Goal: Information Seeking & Learning: Find specific page/section

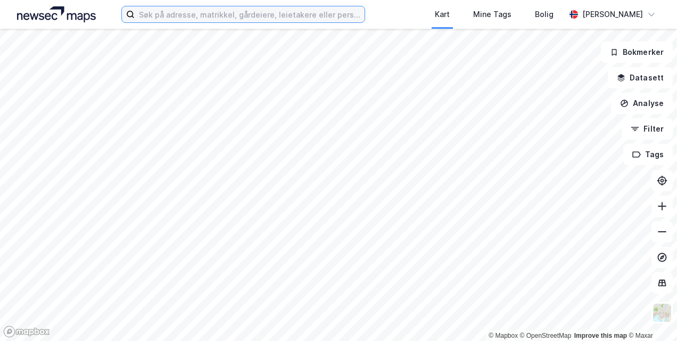
click at [175, 19] on input at bounding box center [249, 14] width 229 height 16
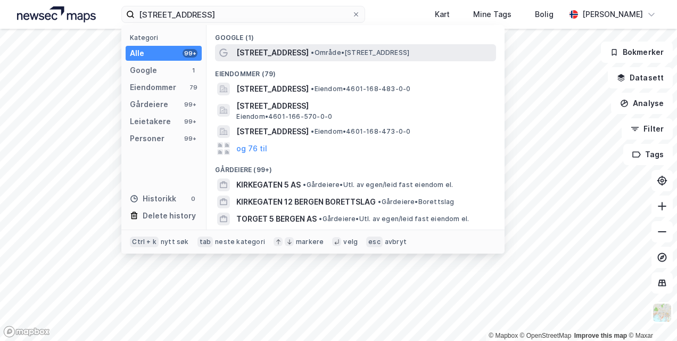
click at [284, 49] on div "[STREET_ADDRESS] • Område • [STREET_ADDRESS]" at bounding box center [365, 52] width 258 height 13
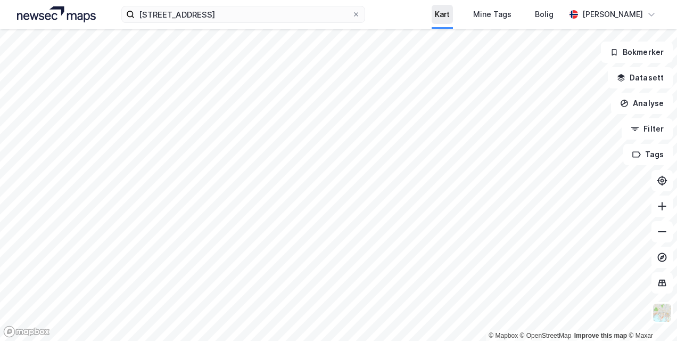
click at [435, 11] on div "Kart" at bounding box center [442, 14] width 15 height 13
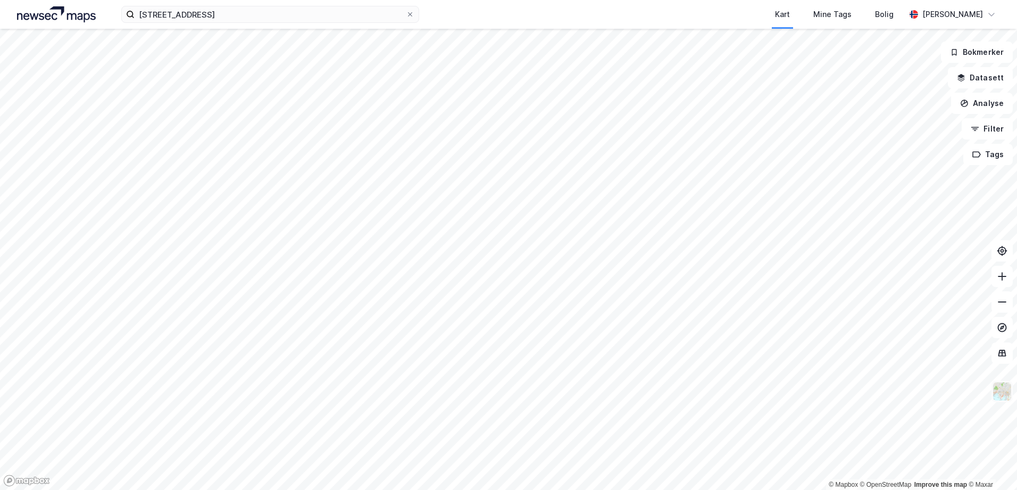
click at [676, 340] on img at bounding box center [1002, 391] width 20 height 20
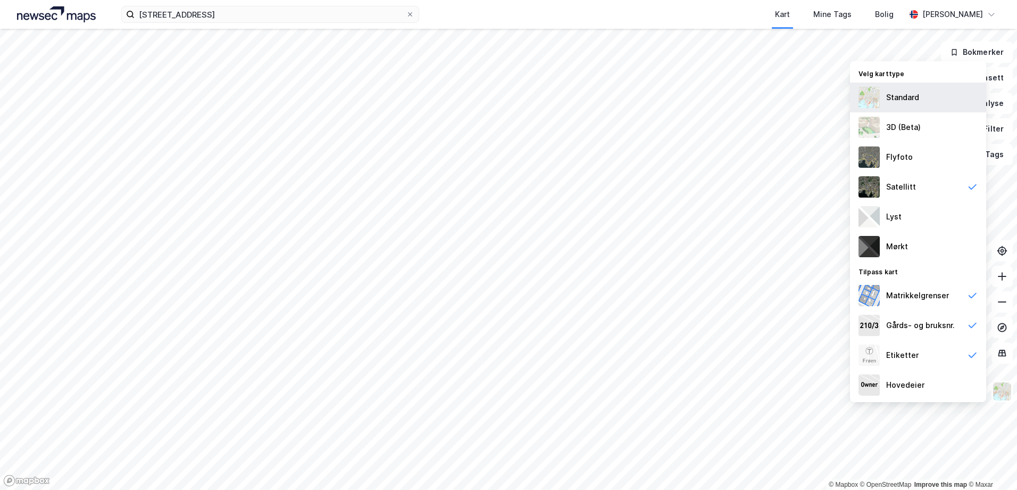
click at [676, 98] on div "Standard" at bounding box center [902, 97] width 33 height 13
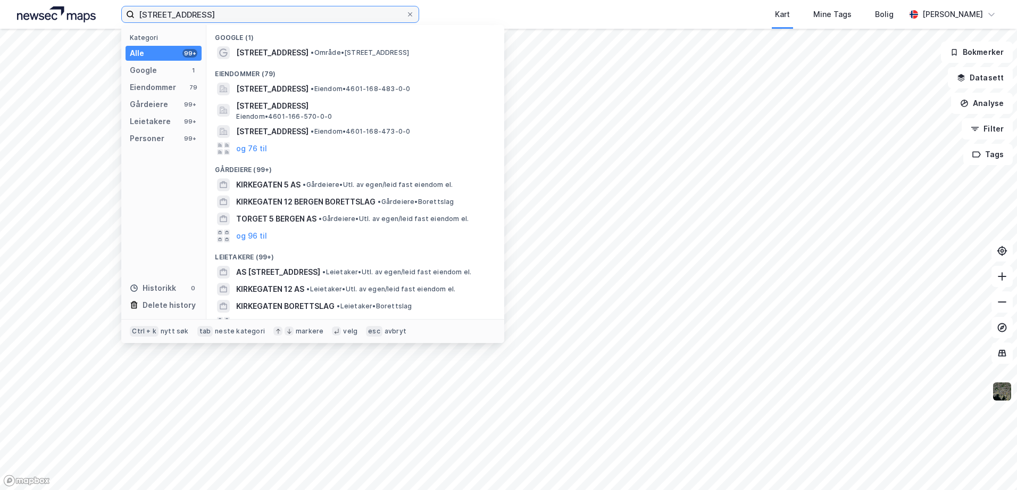
click at [312, 14] on input "[STREET_ADDRESS]" at bounding box center [270, 14] width 271 height 16
click at [309, 90] on span "[STREET_ADDRESS]" at bounding box center [272, 88] width 72 height 13
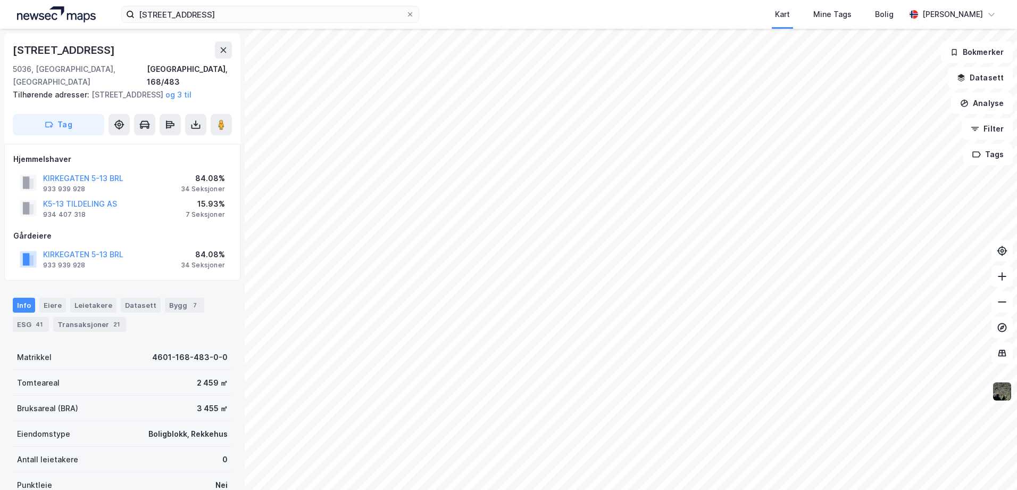
click at [676, 340] on img at bounding box center [1002, 391] width 20 height 20
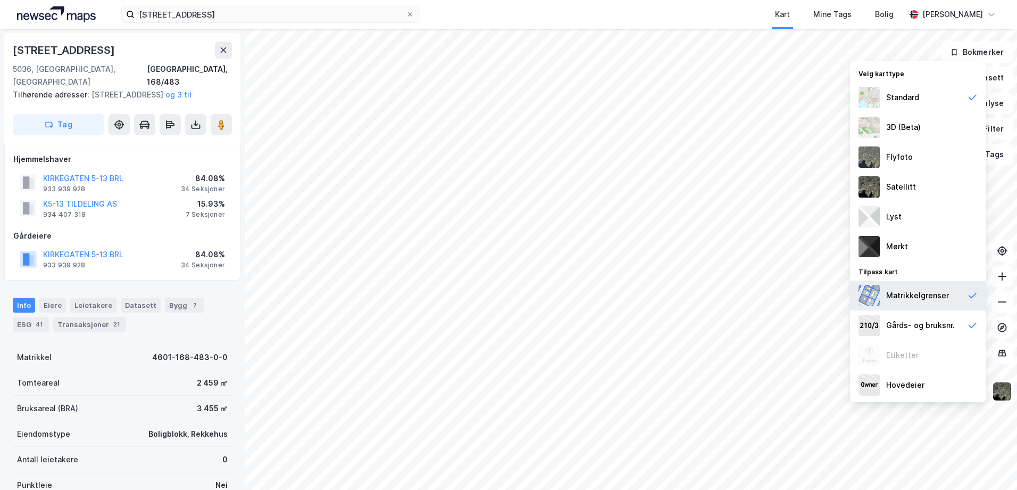
click at [676, 297] on div "Matrikkelgrenser" at bounding box center [917, 295] width 63 height 13
click at [676, 126] on div "3D (Beta)" at bounding box center [903, 127] width 35 height 13
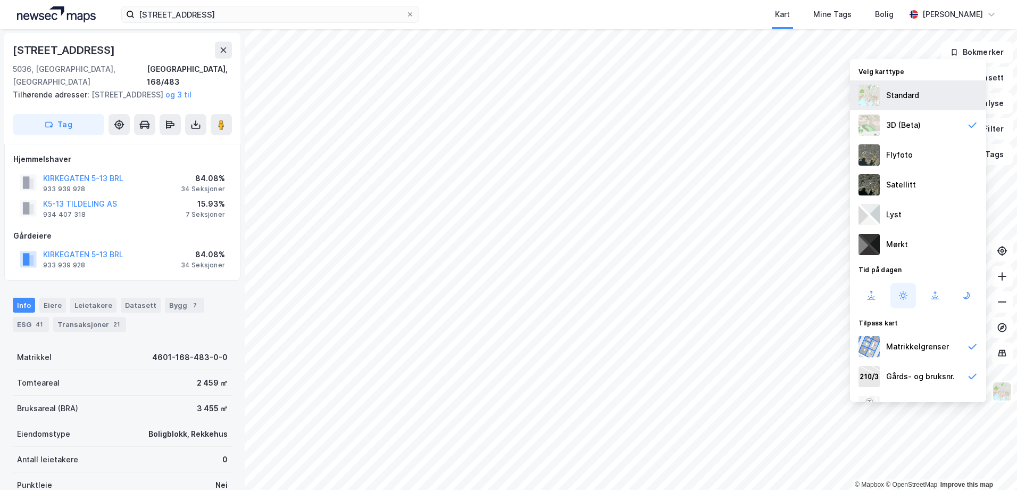
click at [676, 92] on div "Standard" at bounding box center [902, 95] width 33 height 13
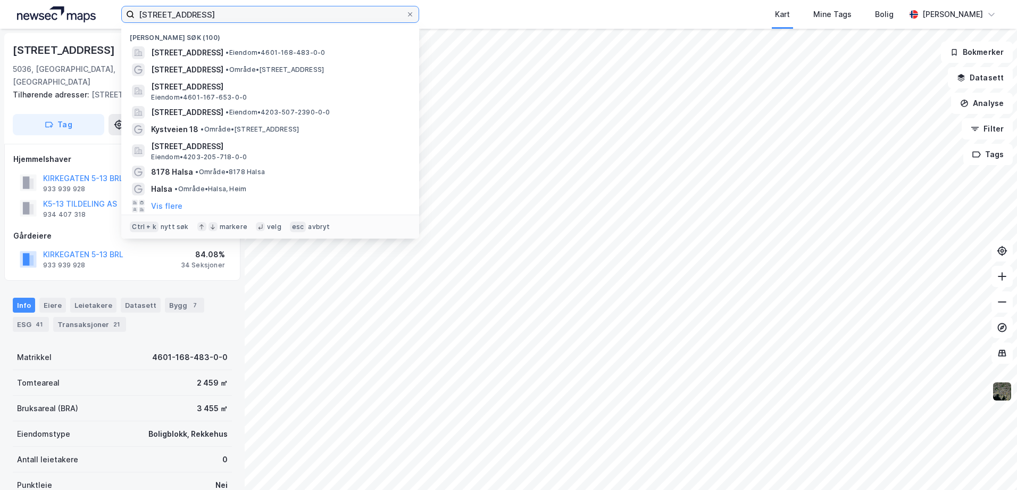
drag, startPoint x: 231, startPoint y: 14, endPoint x: 53, endPoint y: 15, distance: 177.7
click at [53, 15] on div "[STREET_ADDRESS] • Eiendom • 4601-168-483-0-0 Kirkegaten 5 • Område • [STREET_A…" at bounding box center [508, 14] width 1017 height 29
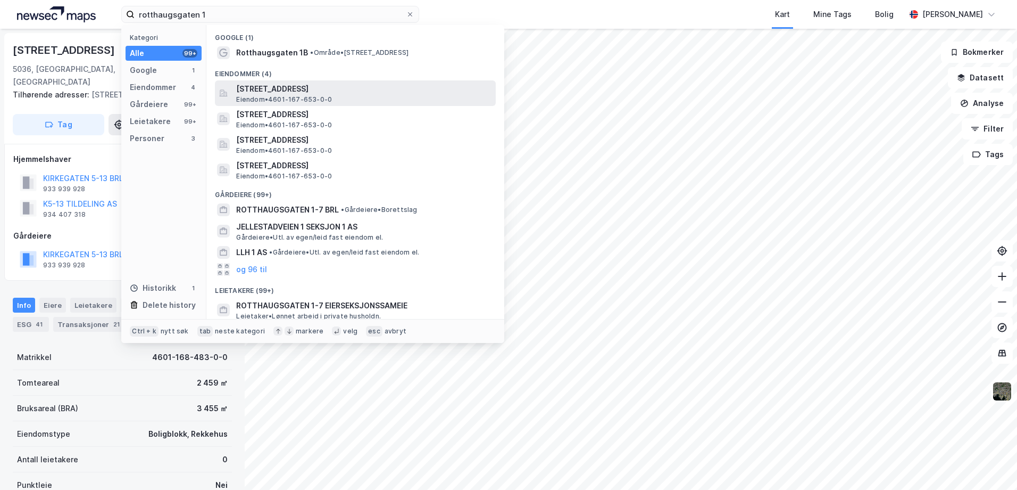
click at [271, 92] on span "[STREET_ADDRESS]" at bounding box center [363, 88] width 255 height 13
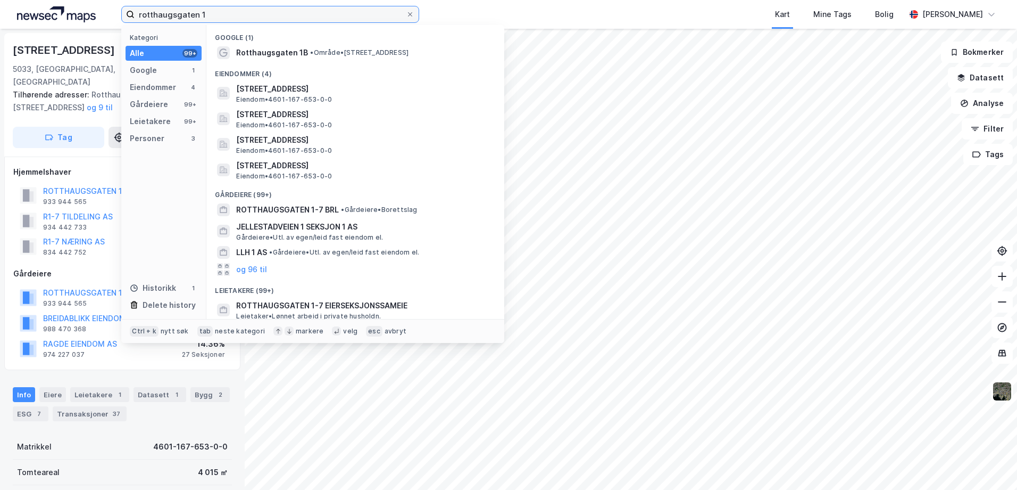
click at [215, 9] on input "rotthaugsgaten 1" at bounding box center [270, 14] width 271 height 16
click at [223, 13] on input "rotthaugsgaten 1" at bounding box center [270, 14] width 271 height 16
drag, startPoint x: 223, startPoint y: 13, endPoint x: 36, endPoint y: -4, distance: 188.1
click at [36, 0] on html "rotthaugsgaten 1 Kategori Alle 99+ Google 1 Eiendommer 4 Gårdeiere 99+ Leietake…" at bounding box center [508, 245] width 1017 height 490
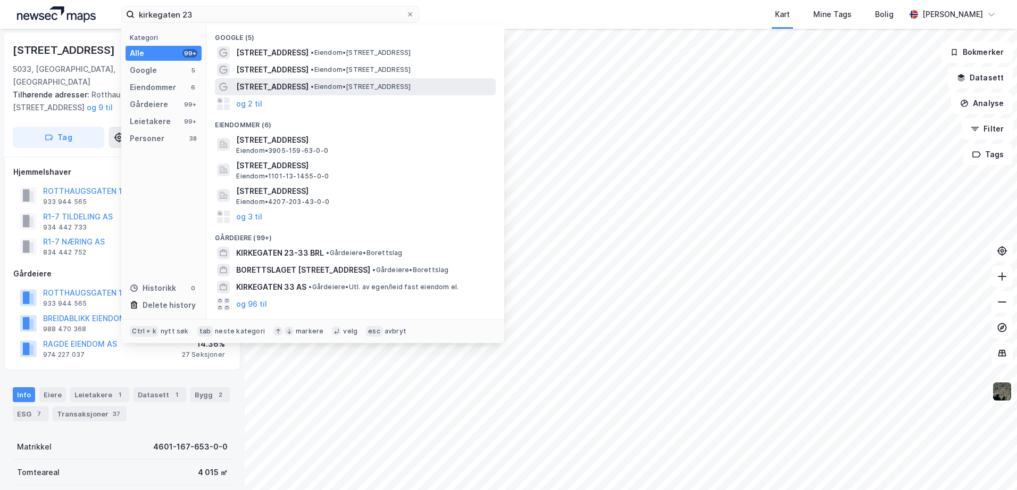
click at [281, 85] on span "[STREET_ADDRESS]" at bounding box center [272, 86] width 72 height 13
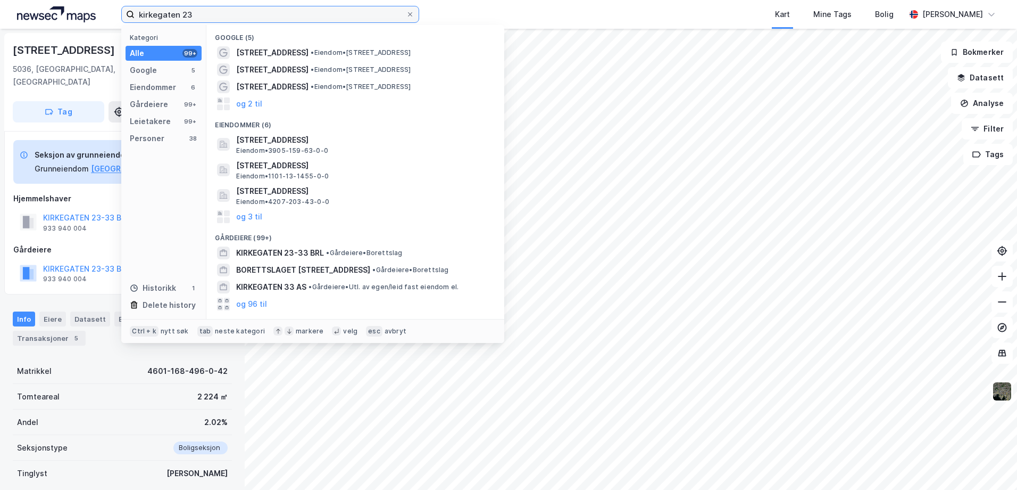
drag, startPoint x: 210, startPoint y: 11, endPoint x: 78, endPoint y: 5, distance: 131.6
click at [78, 5] on div "kirkegaten 23 Kategori Alle 99+ Google 5 Eiendommer 6 Gårdeiere 99+ Leietakere …" at bounding box center [508, 14] width 1017 height 29
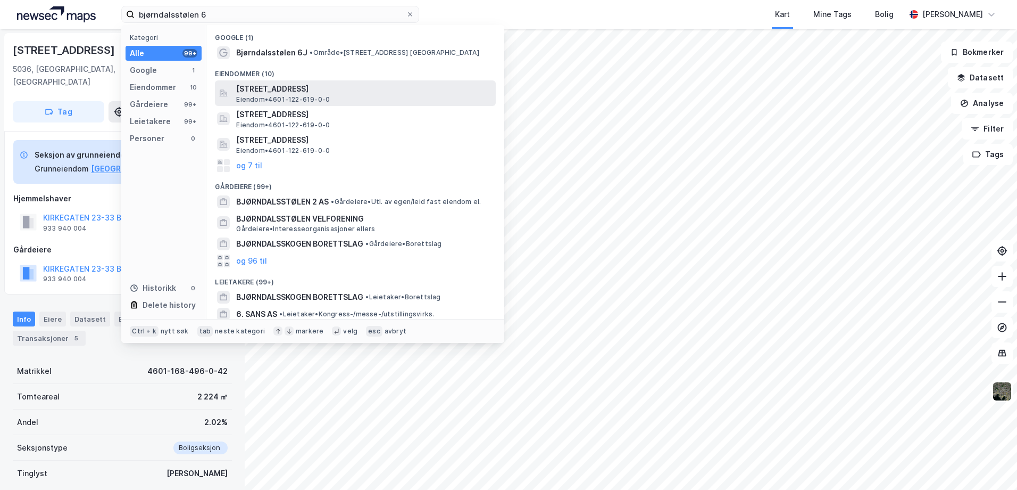
click at [264, 90] on span "[STREET_ADDRESS]" at bounding box center [363, 88] width 255 height 13
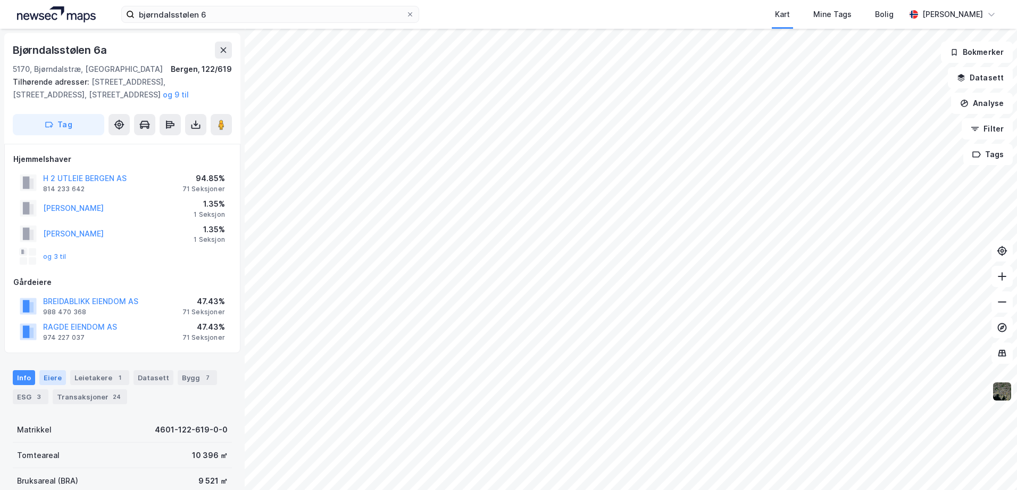
click at [45, 340] on div "Eiere" at bounding box center [52, 377] width 27 height 15
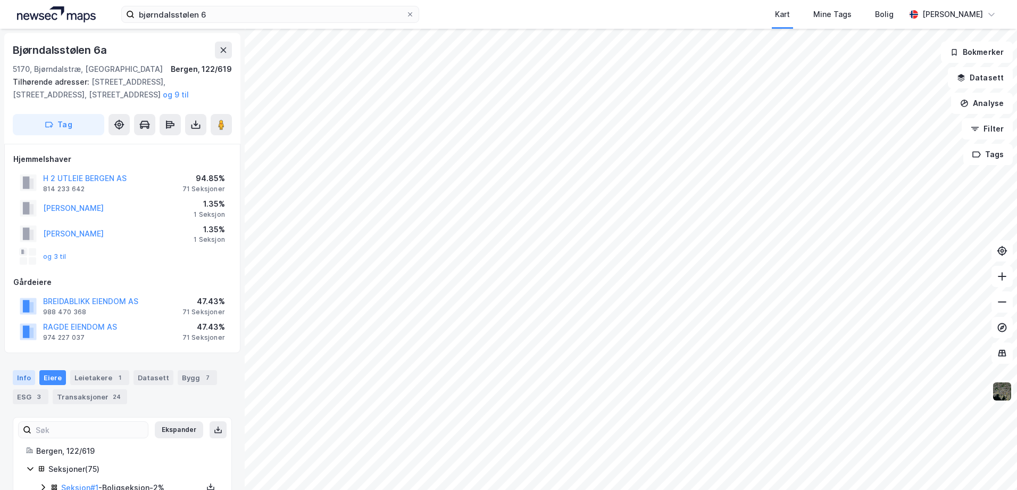
click at [22, 340] on div "Info" at bounding box center [24, 377] width 22 height 15
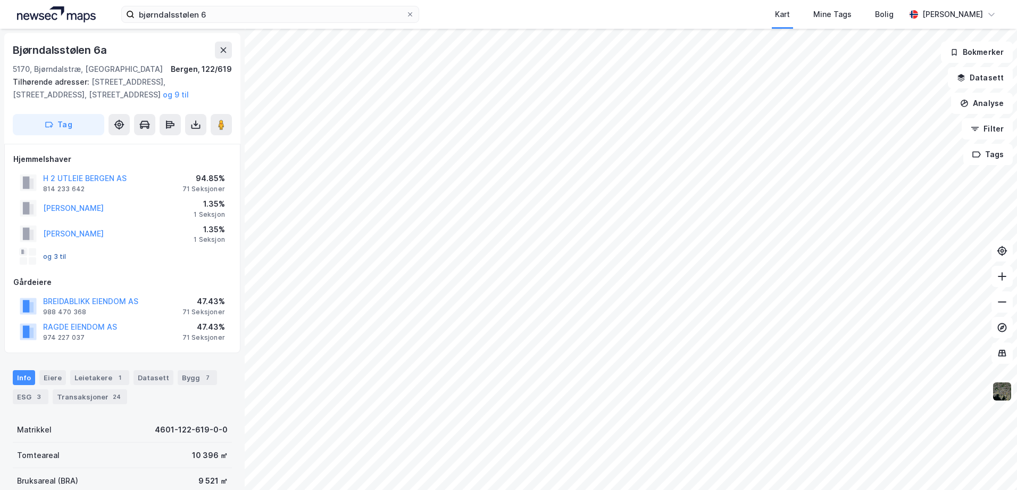
click at [0, 0] on button "og 3 til" at bounding box center [0, 0] width 0 height 0
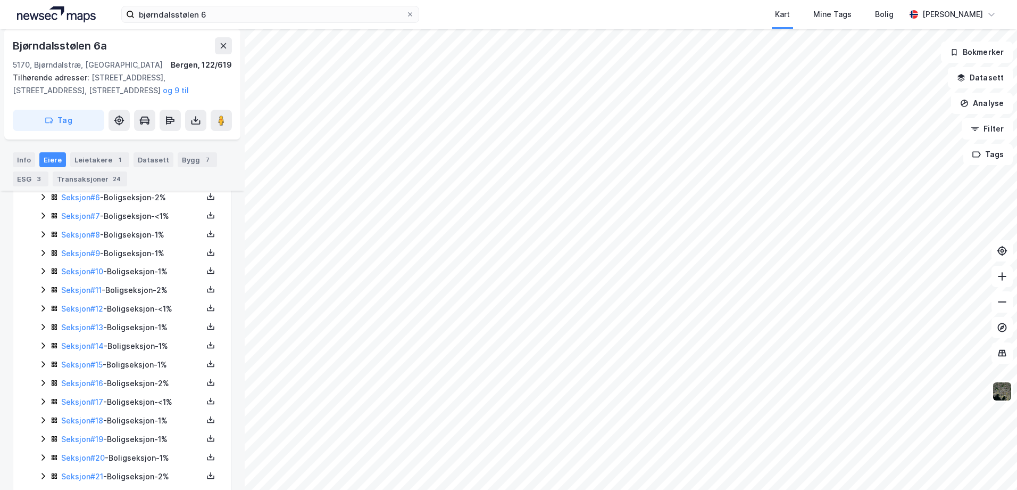
scroll to position [384, 0]
click at [71, 340] on link "Seksjon # 17" at bounding box center [82, 400] width 42 height 9
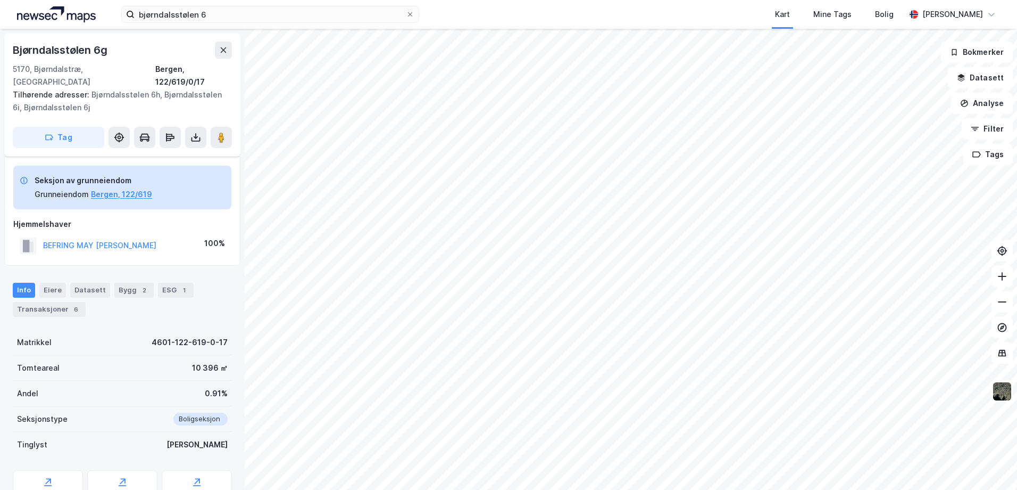
scroll to position [70, 0]
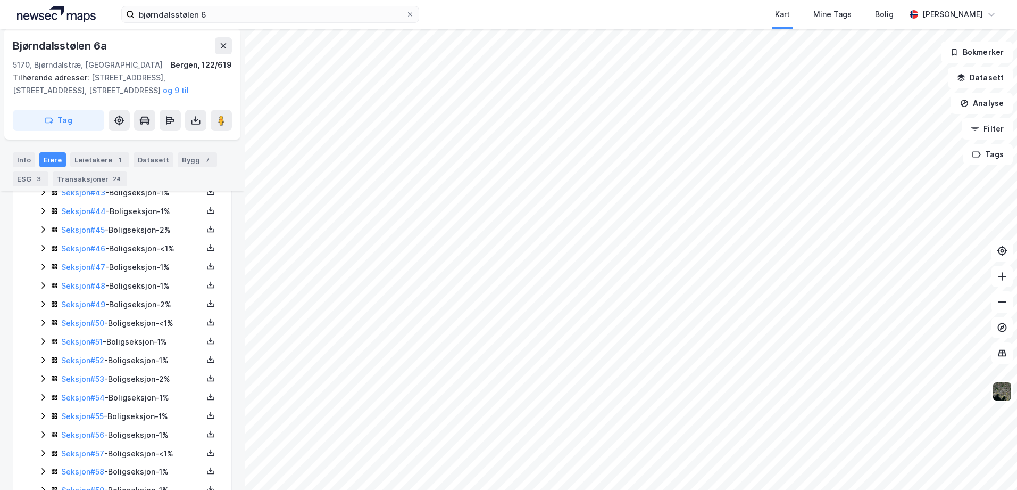
scroll to position [1076, 0]
click at [79, 340] on link "Seksjon # 55" at bounding box center [82, 415] width 43 height 9
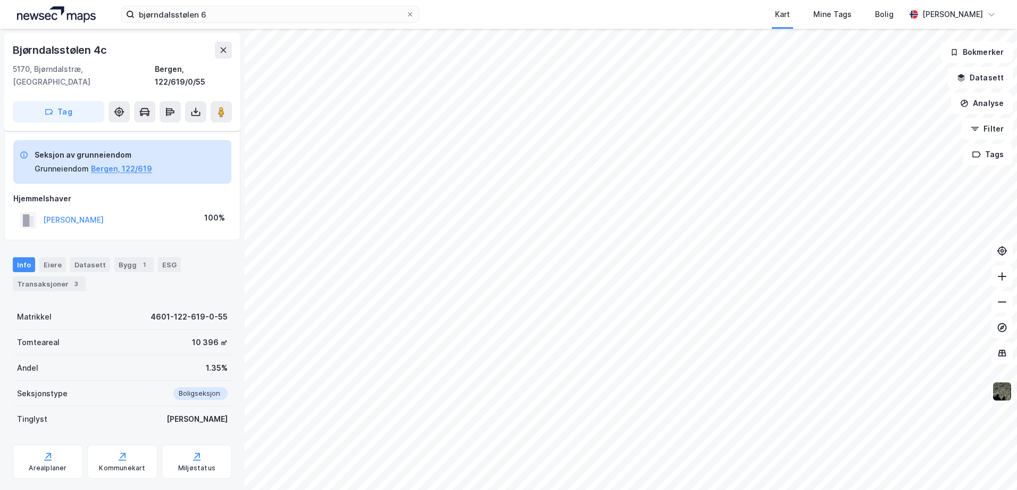
scroll to position [45, 0]
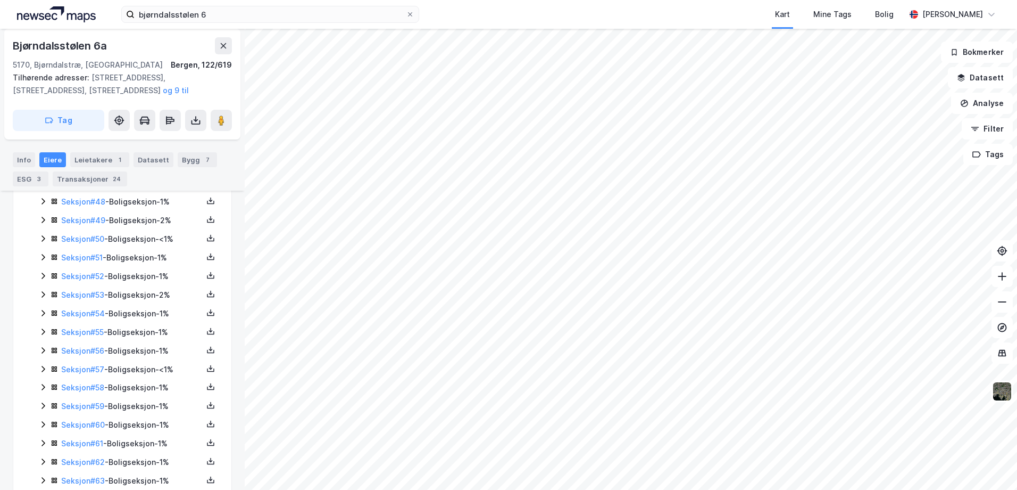
scroll to position [1236, 0]
click at [88, 340] on link "Seksjon # 62" at bounding box center [83, 385] width 44 height 9
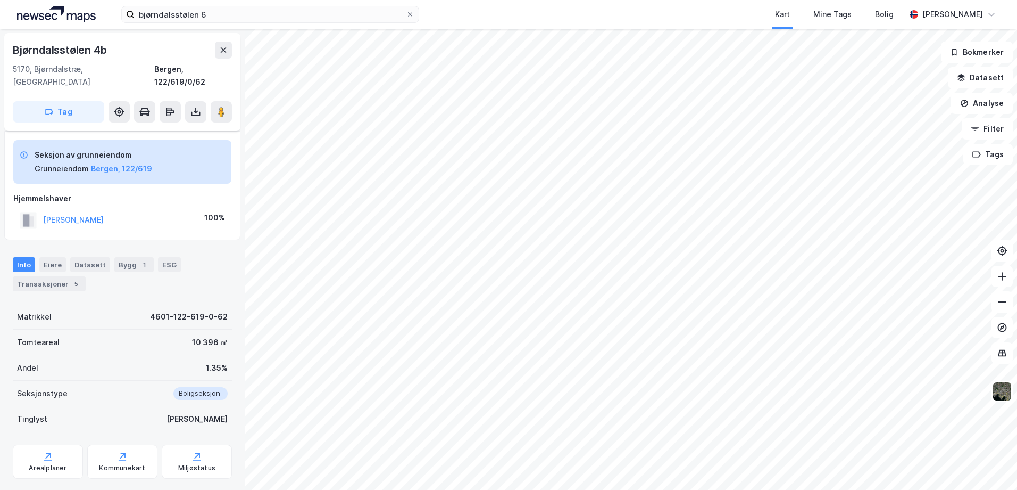
scroll to position [45, 0]
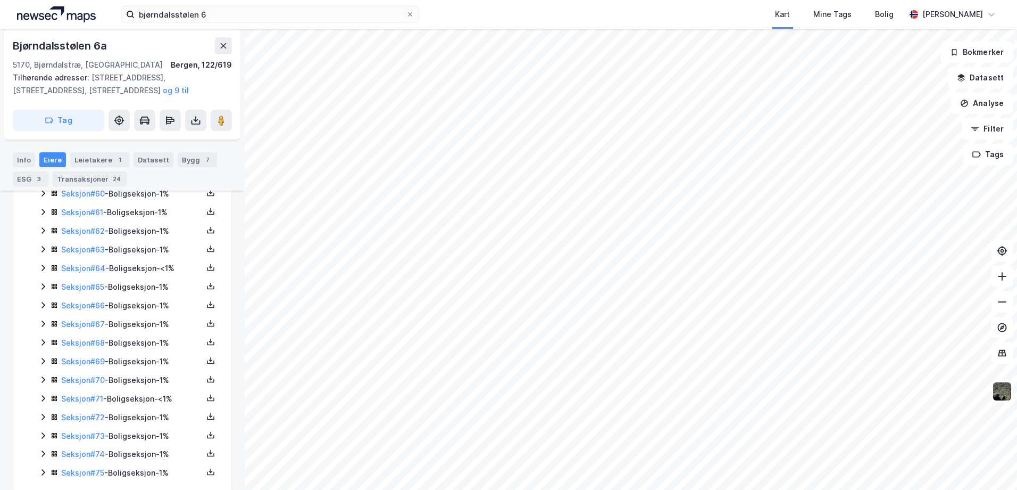
scroll to position [1406, 0]
click at [96, 340] on link "Seksjon # 69" at bounding box center [83, 345] width 44 height 9
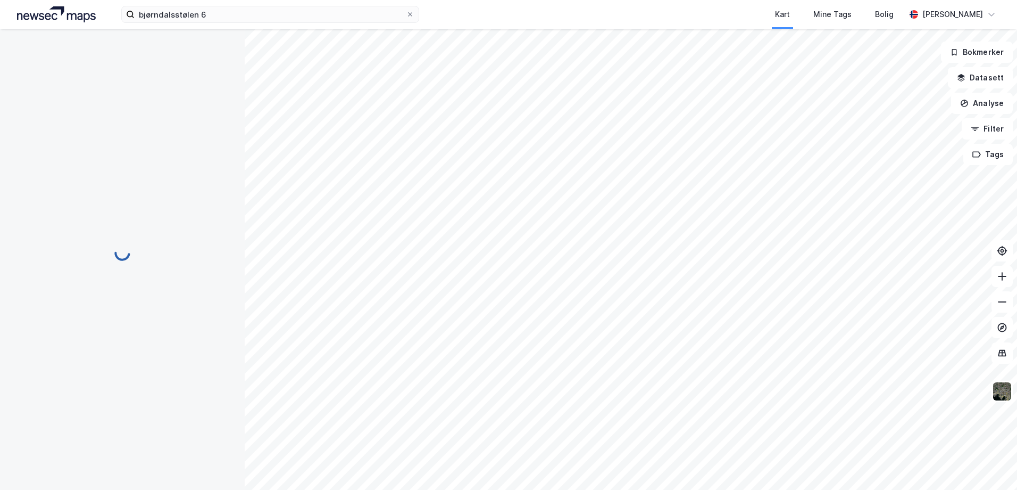
scroll to position [110, 0]
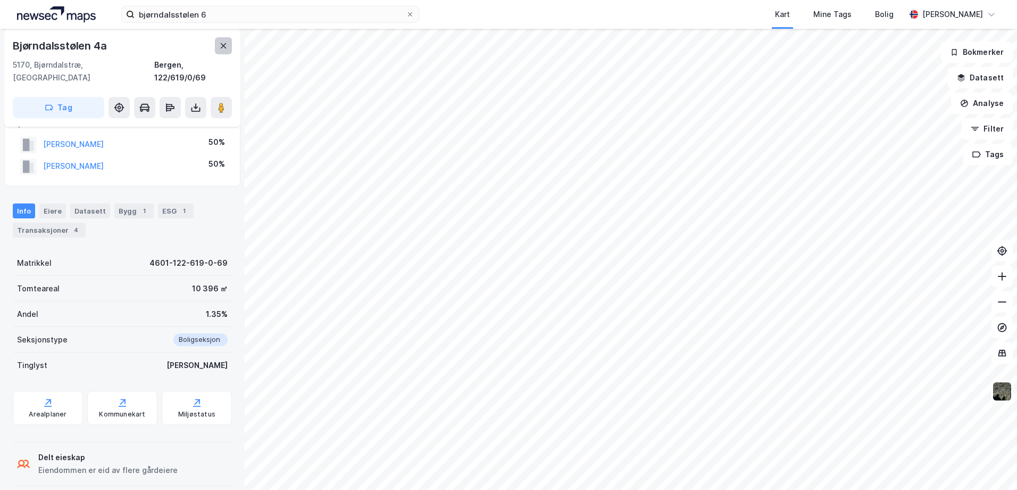
click at [223, 47] on icon at bounding box center [224, 45] width 6 height 5
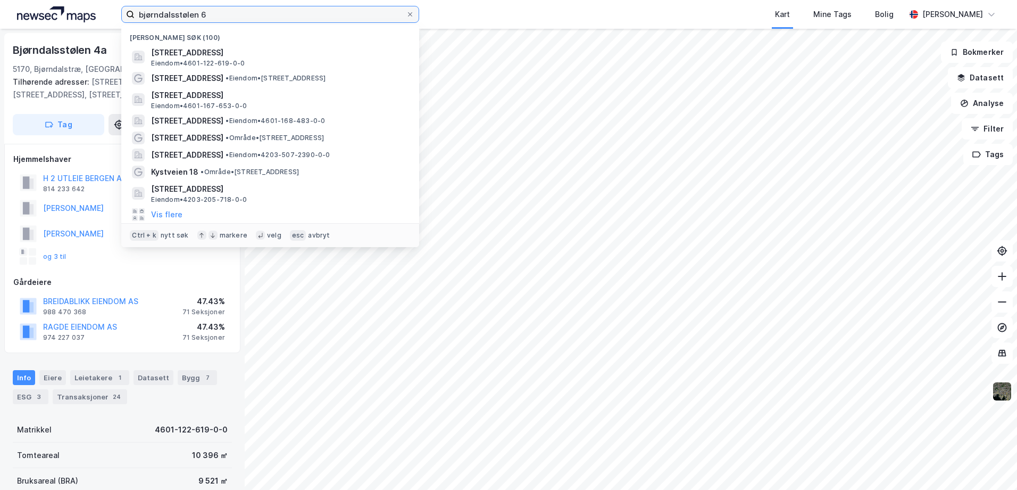
drag, startPoint x: 229, startPoint y: 19, endPoint x: 94, endPoint y: 2, distance: 136.2
click at [94, 2] on div "bjørndalsstølen 6 Nylige søk (100) [STREET_ADDRESS] • 4601-122-619-0-0 Kirkegat…" at bounding box center [508, 14] width 1017 height 29
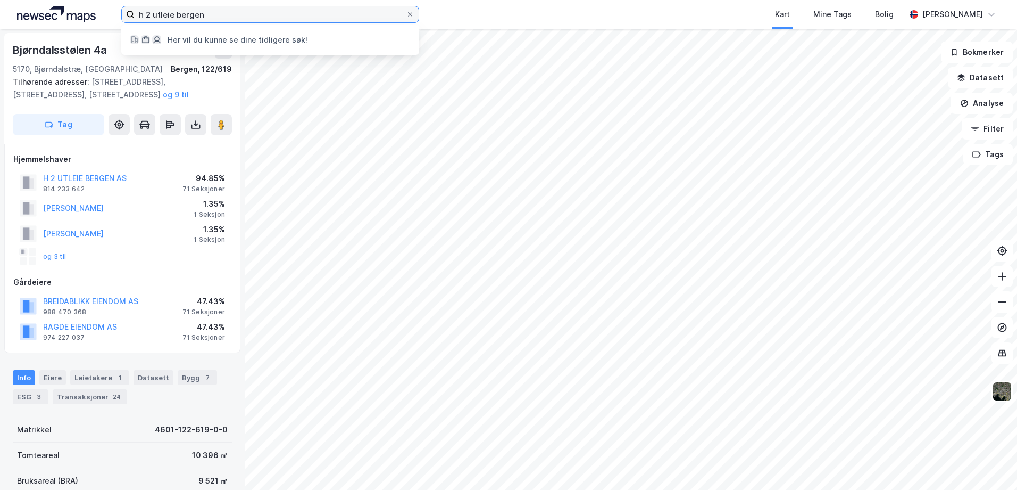
type input "h 2 utleie bergen"
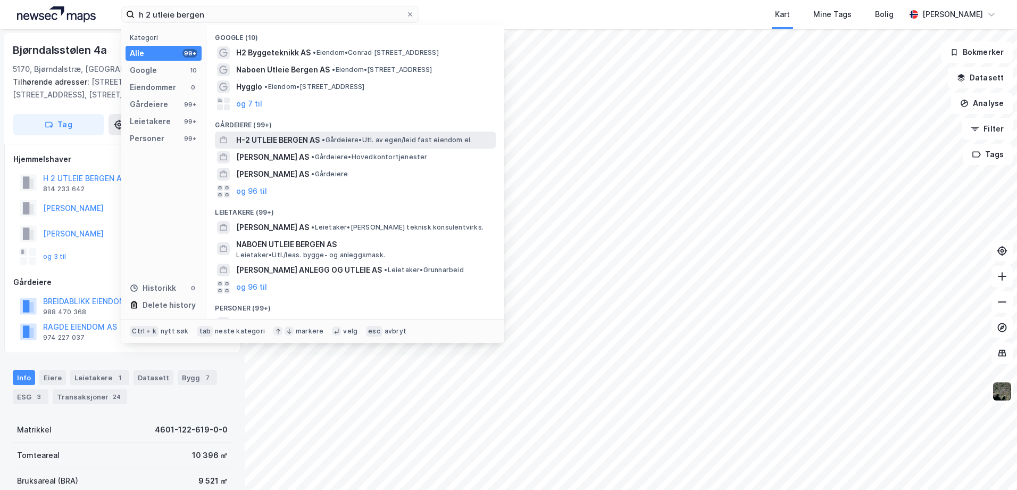
click at [273, 139] on span "H-2 UTLEIE BERGEN AS" at bounding box center [278, 140] width 84 height 13
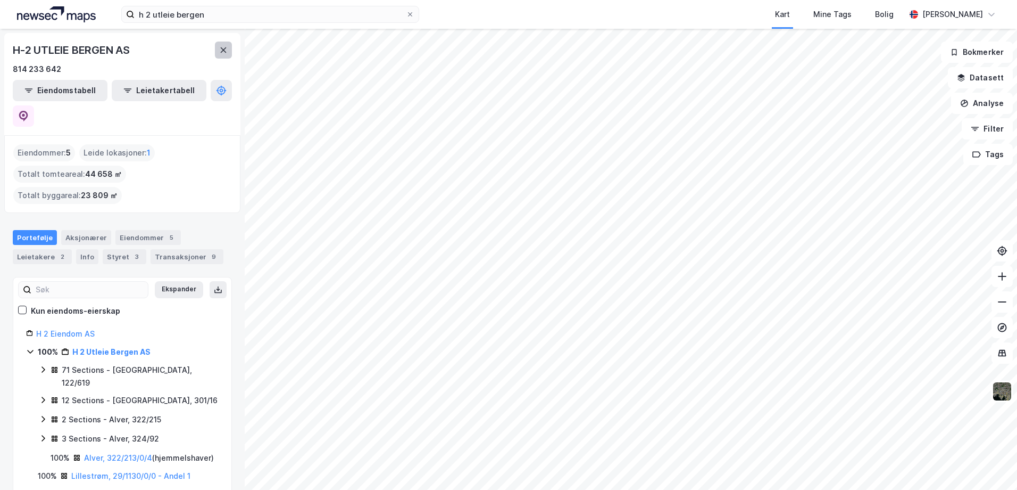
click at [221, 52] on icon at bounding box center [223, 50] width 9 height 9
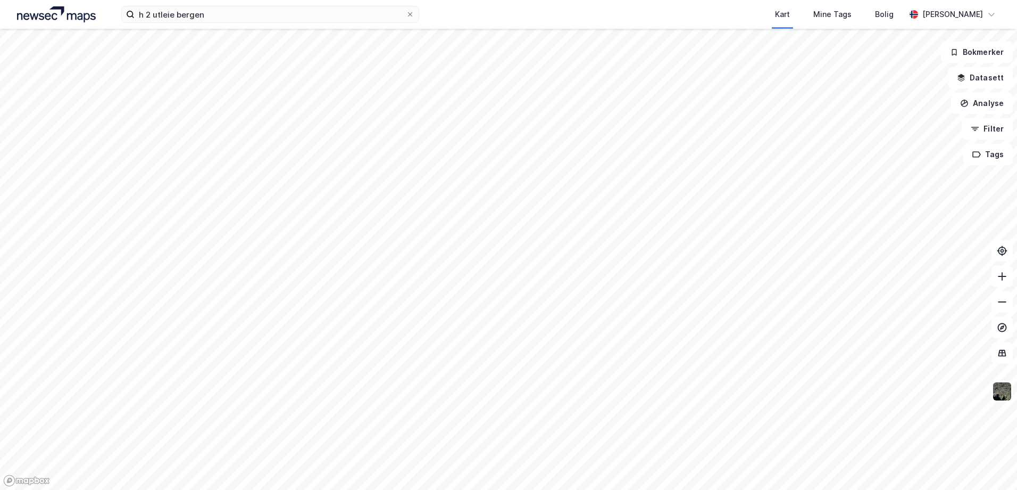
click at [224, 24] on div "h 2 utleie bergen Kart Mine Tags [PERSON_NAME] Hroar [PERSON_NAME]" at bounding box center [508, 14] width 1017 height 29
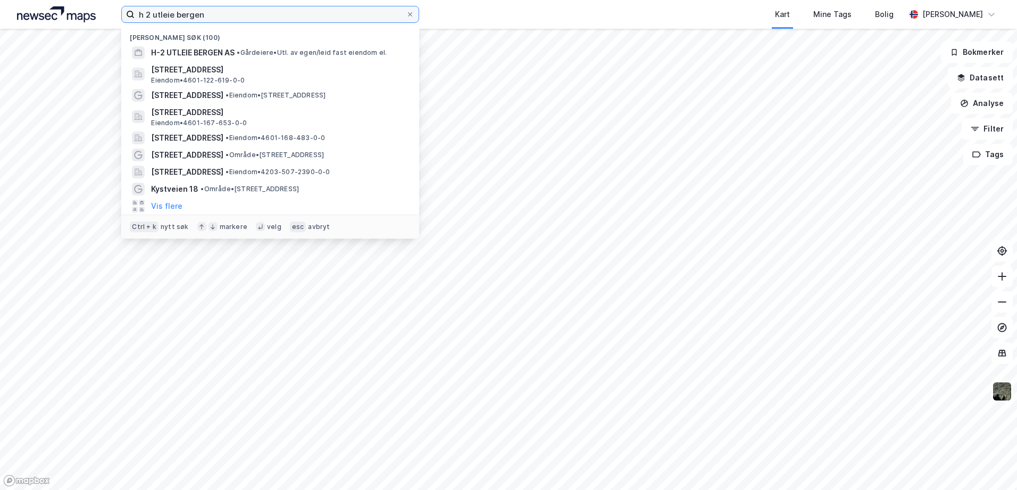
click at [223, 22] on input "h 2 utleie bergen" at bounding box center [270, 14] width 271 height 16
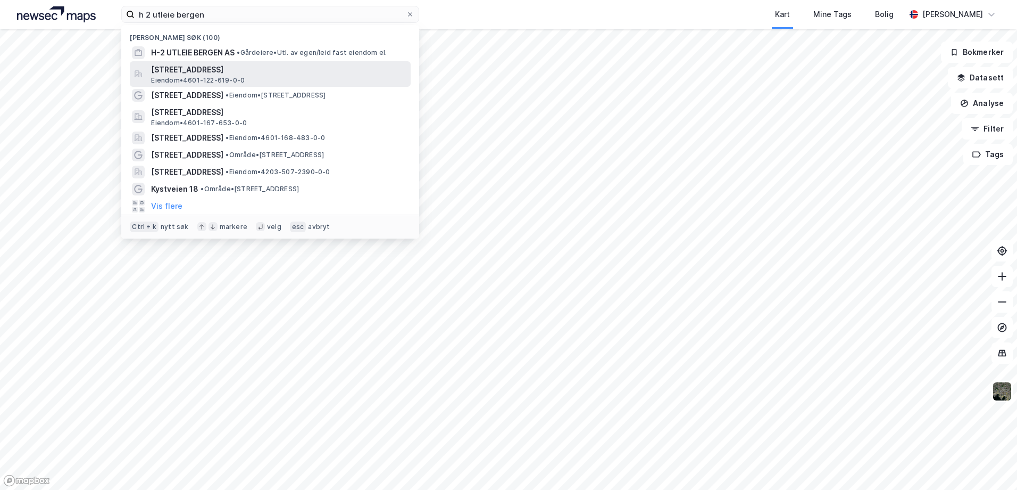
click at [210, 69] on span "[STREET_ADDRESS]" at bounding box center [278, 69] width 255 height 13
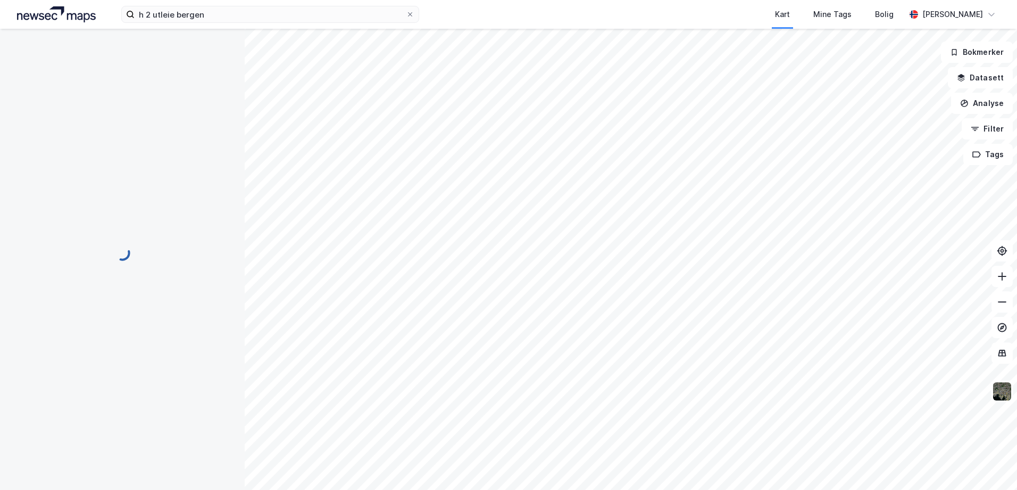
scroll to position [6, 0]
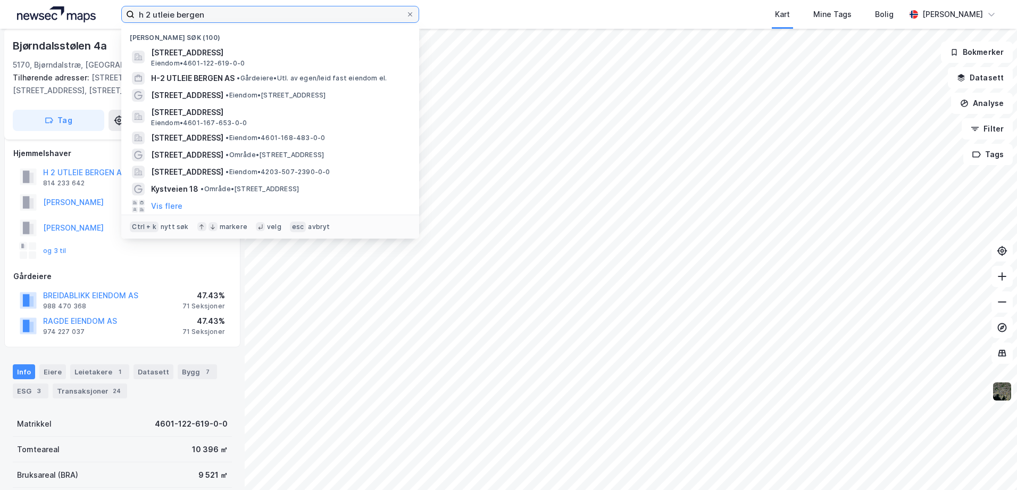
drag, startPoint x: 230, startPoint y: 15, endPoint x: 98, endPoint y: 14, distance: 132.5
click at [98, 14] on div "h 2 utleie bergen Nylige søk (100) [STREET_ADDRESS] Eiendom • 4601-122-619-0-0 …" at bounding box center [508, 14] width 1017 height 29
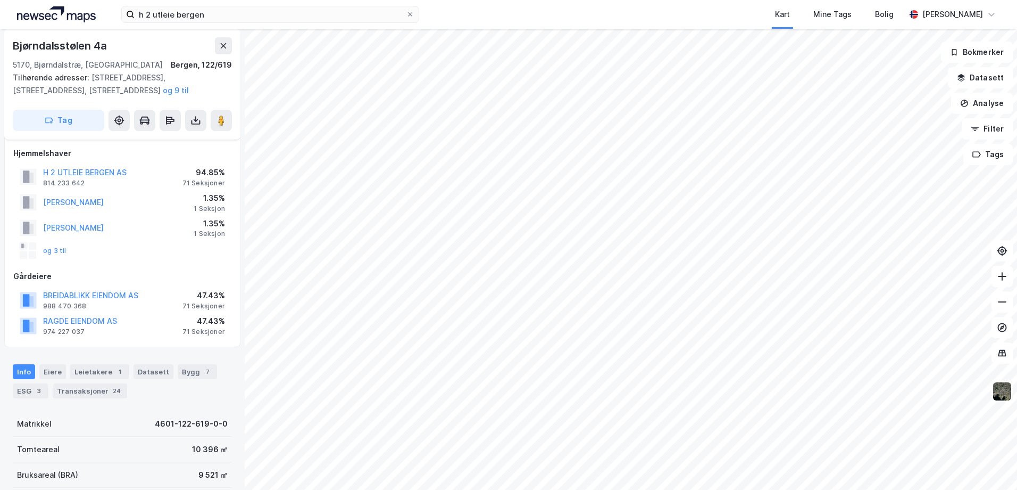
click at [98, 14] on div "h 2 utleie bergen Kart Mine Tags [PERSON_NAME] Hroar [PERSON_NAME]" at bounding box center [508, 14] width 1017 height 29
click at [222, 46] on icon at bounding box center [223, 46] width 9 height 9
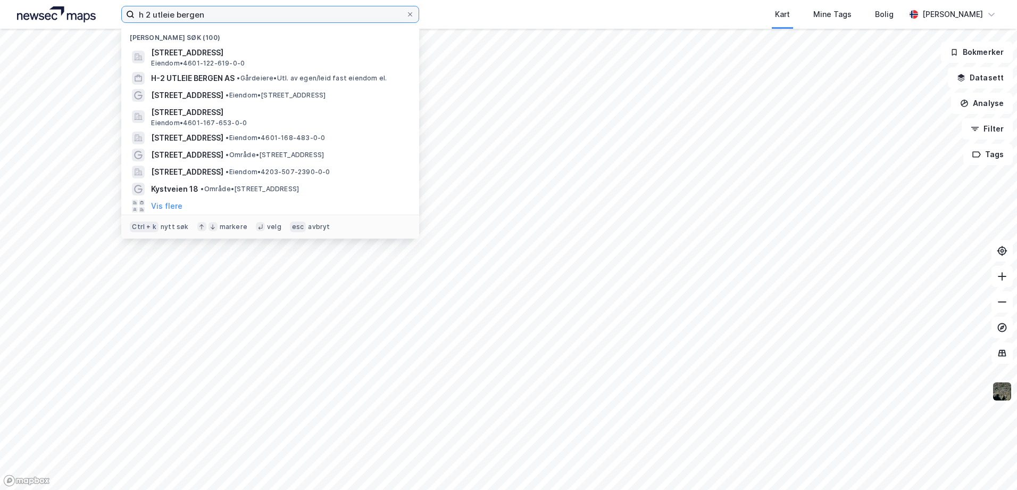
click at [237, 10] on input "h 2 utleie bergen" at bounding box center [270, 14] width 271 height 16
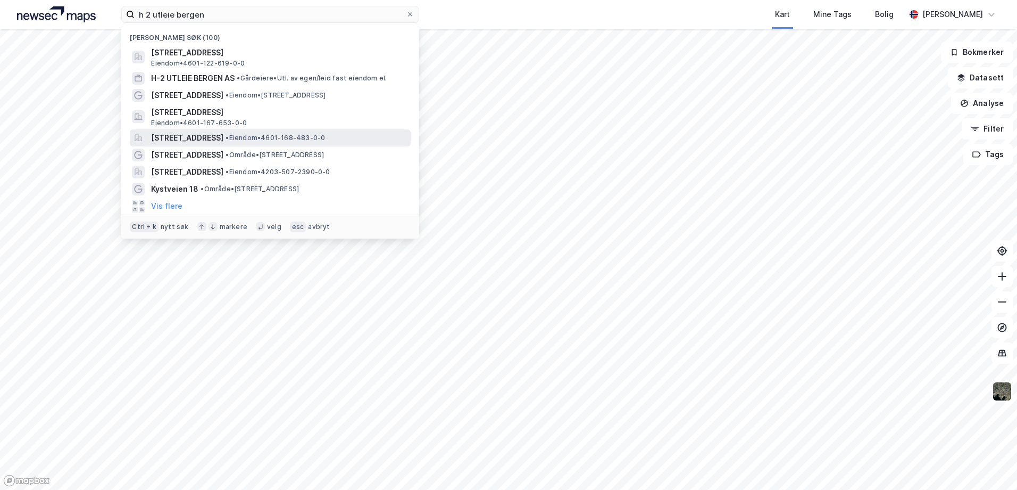
click at [217, 135] on span "[STREET_ADDRESS]" at bounding box center [187, 137] width 72 height 13
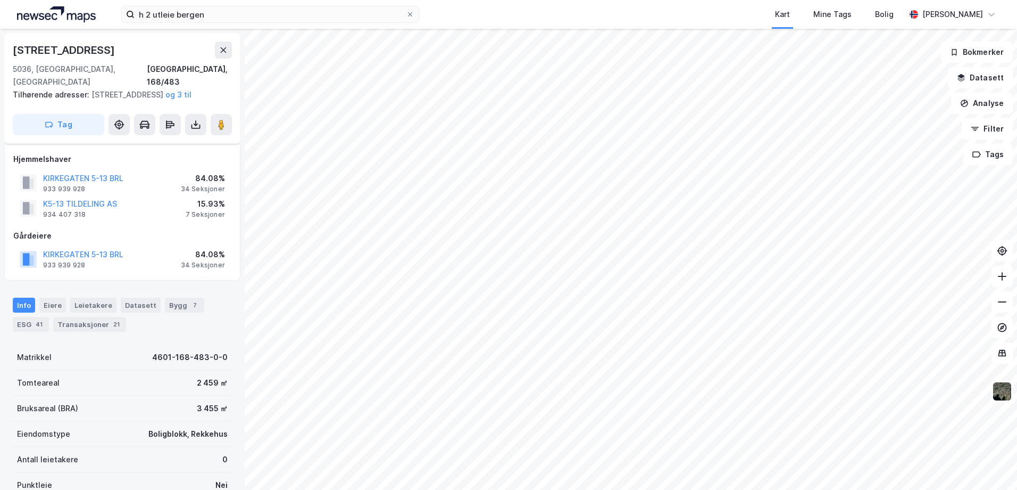
scroll to position [6, 0]
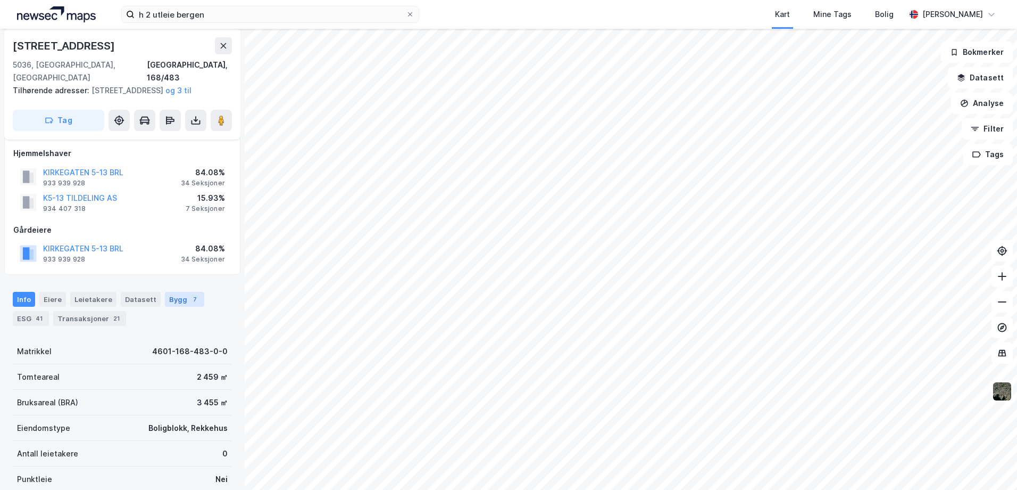
click at [180, 297] on div "Bygg 7" at bounding box center [184, 299] width 39 height 15
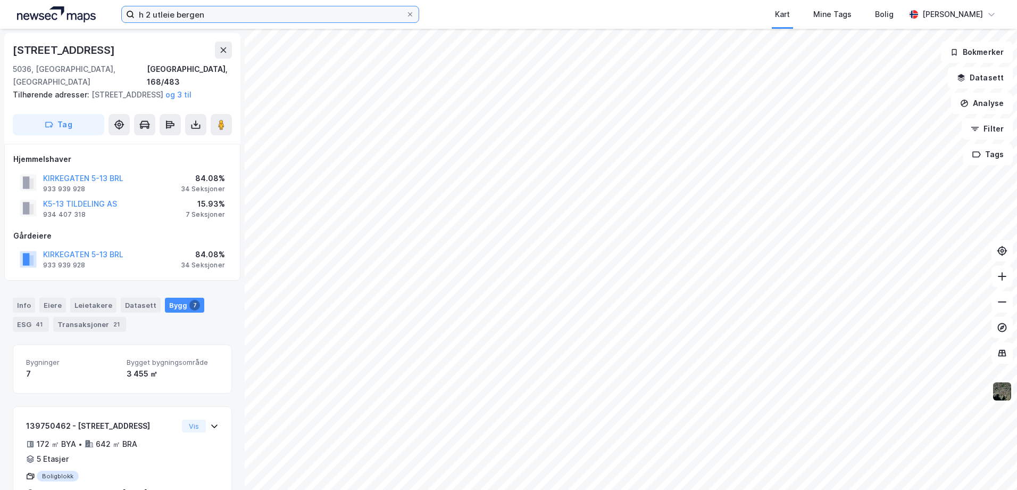
click at [208, 20] on input "h 2 utleie bergen" at bounding box center [270, 14] width 271 height 16
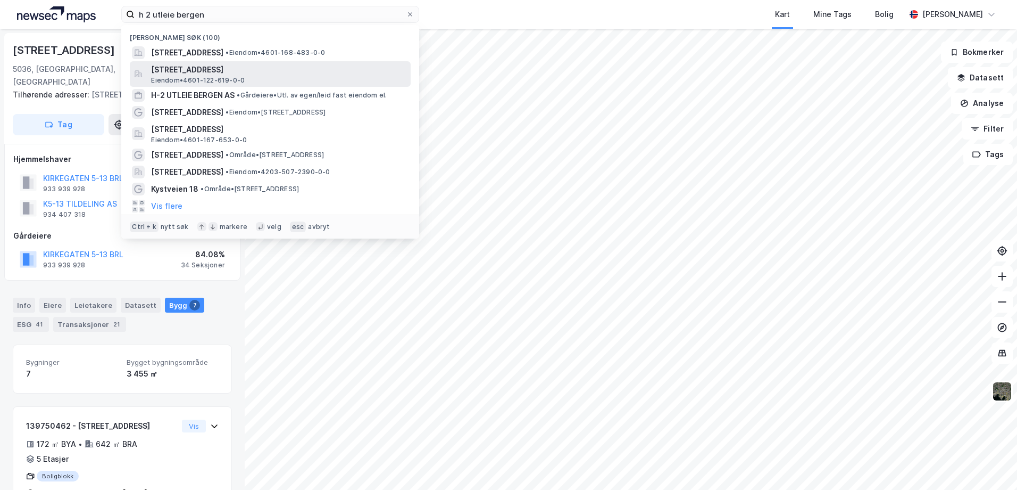
click at [210, 69] on span "[STREET_ADDRESS]" at bounding box center [278, 69] width 255 height 13
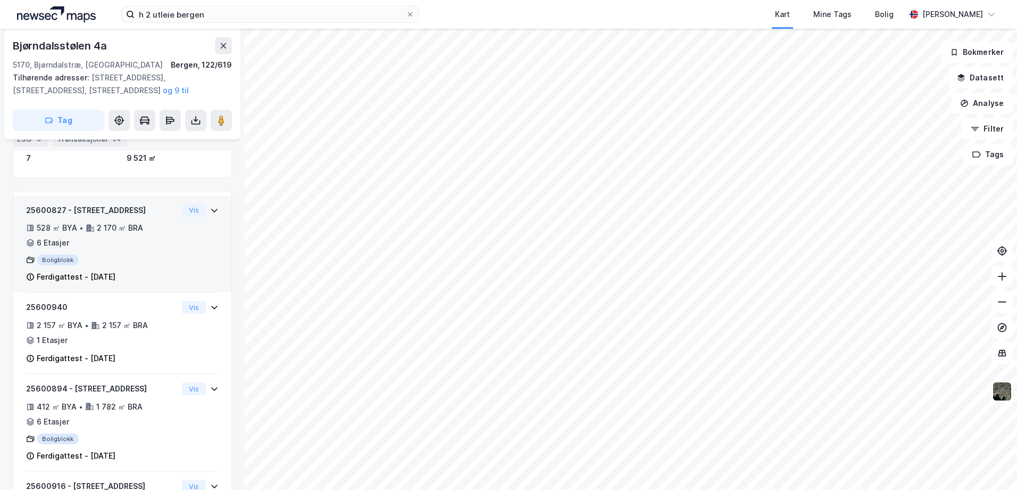
scroll to position [288, 0]
